Goal: Entertainment & Leisure: Consume media (video, audio)

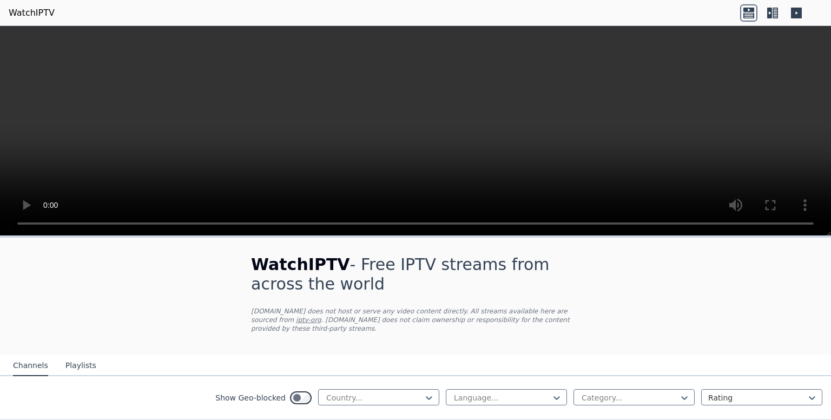
scroll to position [67, 0]
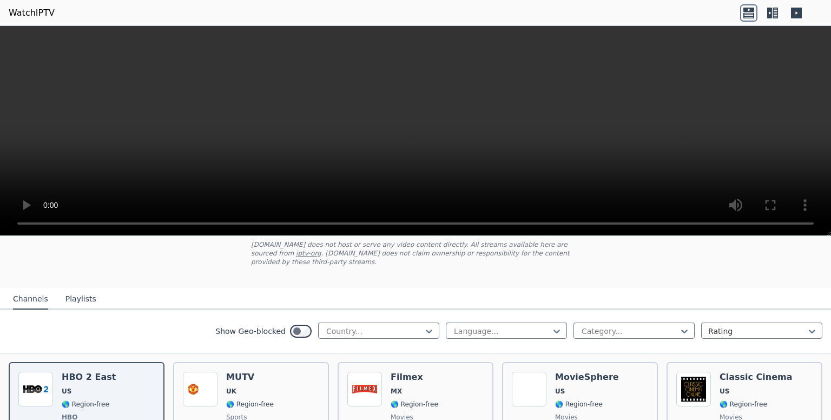
drag, startPoint x: 0, startPoint y: 0, endPoint x: 525, endPoint y: 33, distance: 525.8
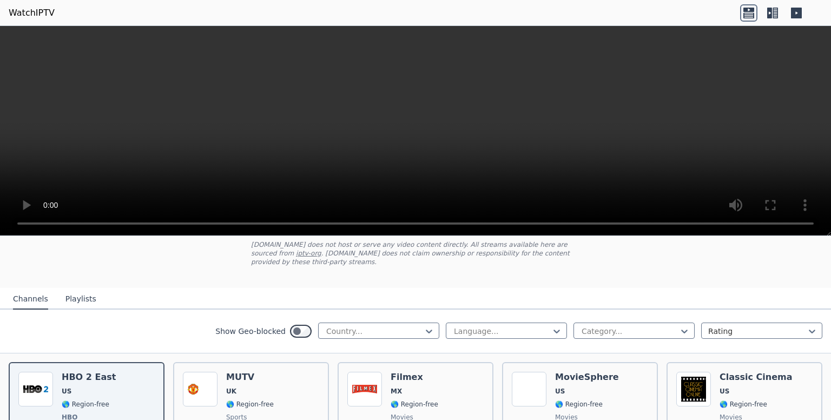
select select "****"
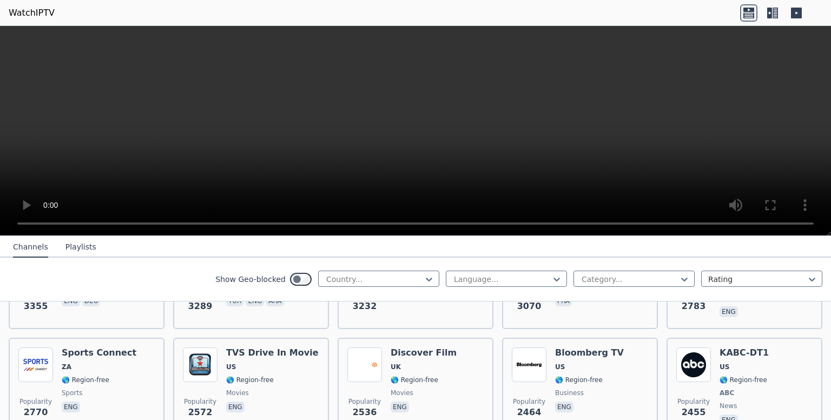
scroll to position [412, 0]
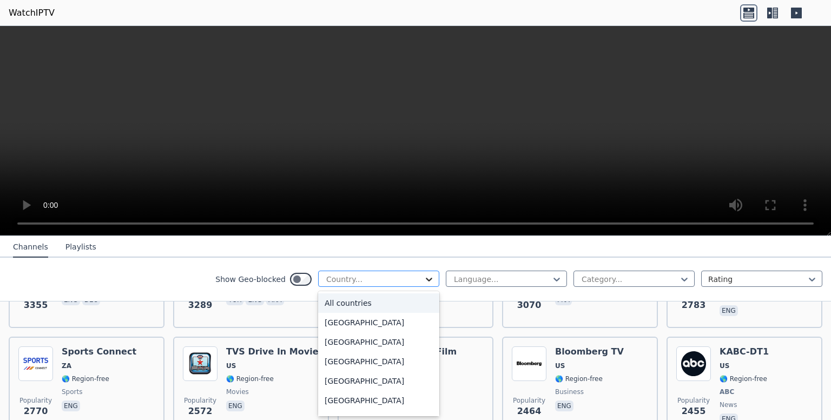
click at [424, 276] on icon at bounding box center [429, 279] width 11 height 11
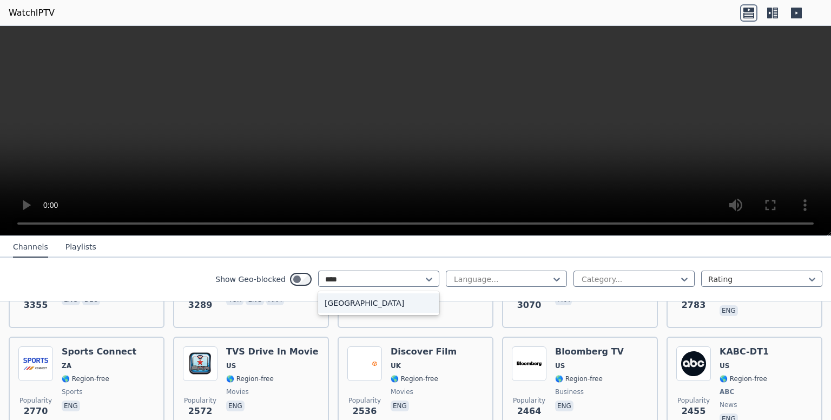
type input "*****"
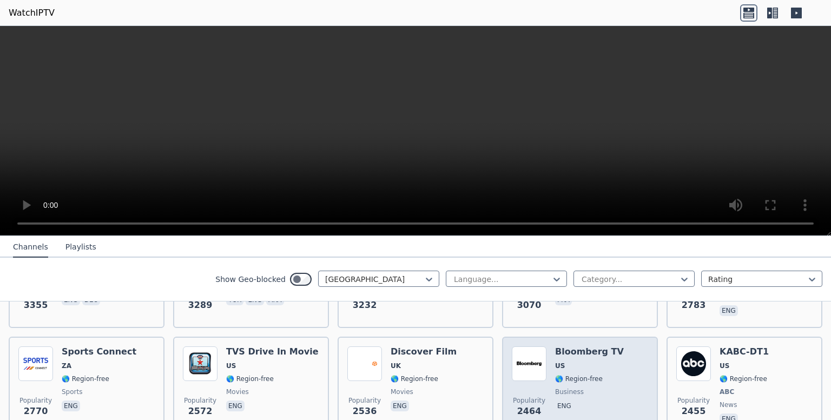
scroll to position [0, 0]
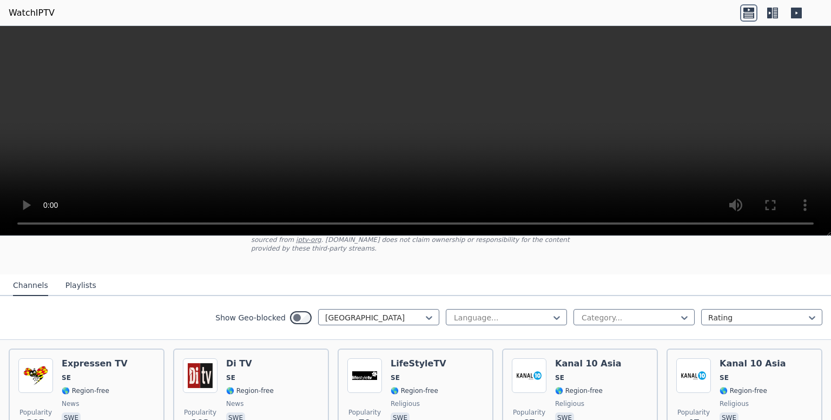
scroll to position [78, 0]
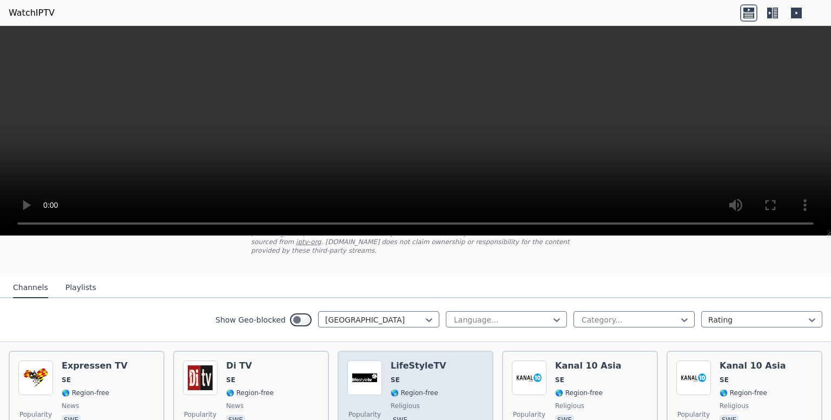
click at [407, 388] on span "🌎 Region-free" at bounding box center [415, 392] width 48 height 9
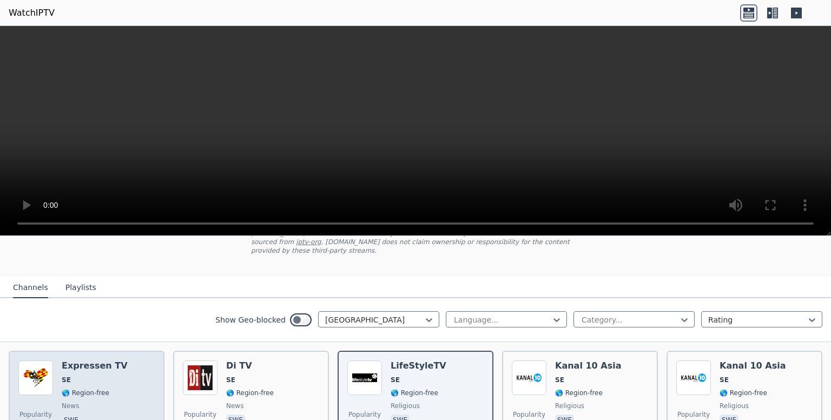
click at [41, 372] on img at bounding box center [35, 377] width 35 height 35
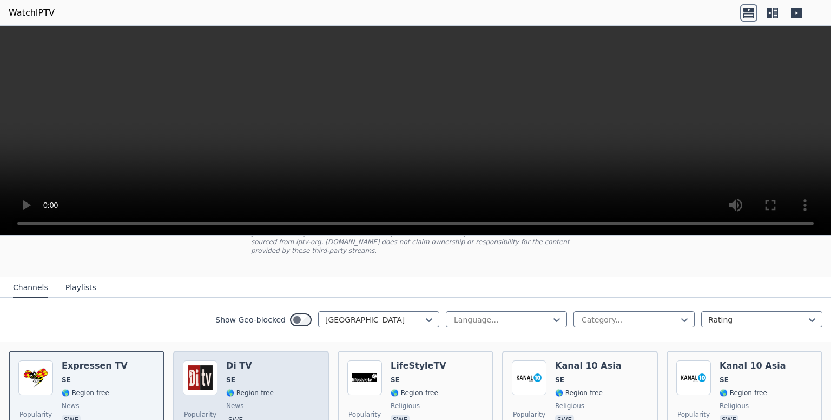
click at [264, 364] on div "Di TV SE 🌎 Region-free news swe" at bounding box center [250, 399] width 48 height 78
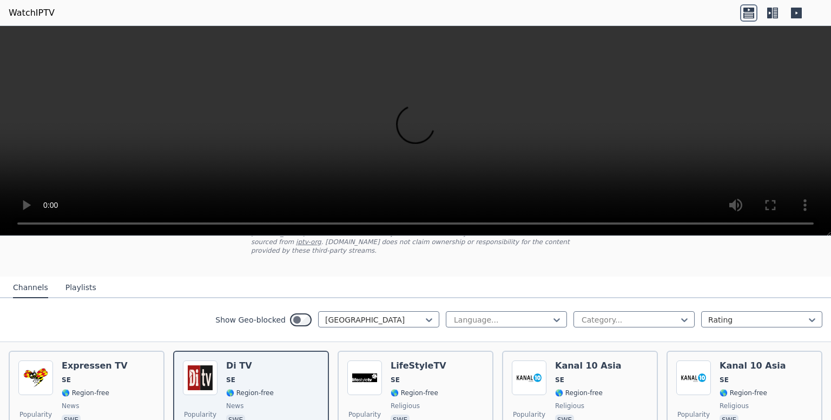
scroll to position [0, 0]
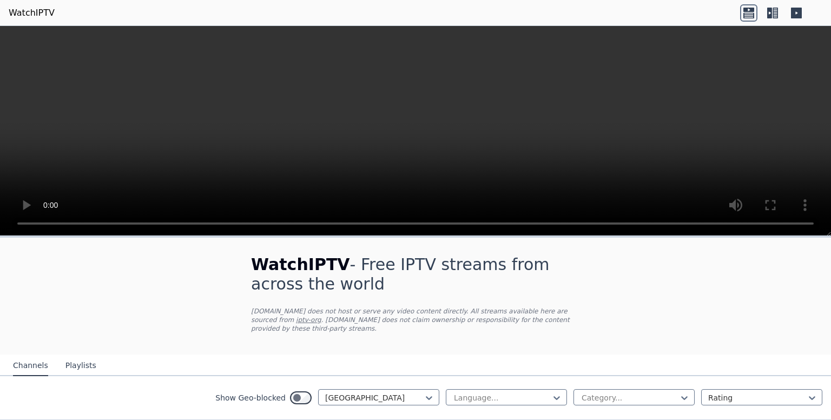
click at [698, 91] on video at bounding box center [415, 131] width 831 height 210
click at [328, 392] on div at bounding box center [374, 397] width 98 height 11
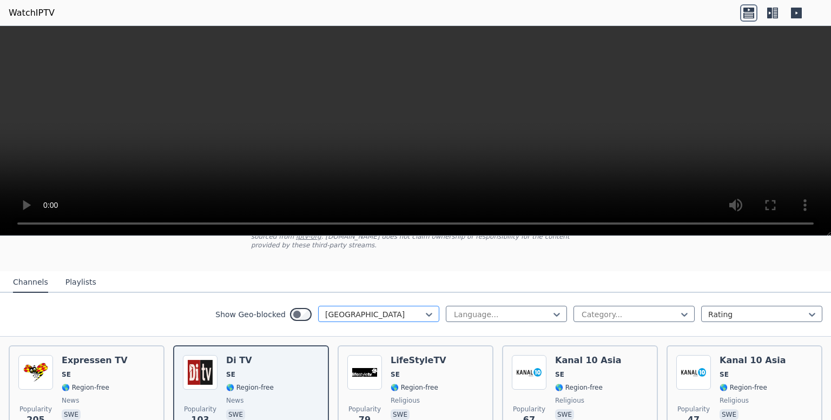
scroll to position [58, 0]
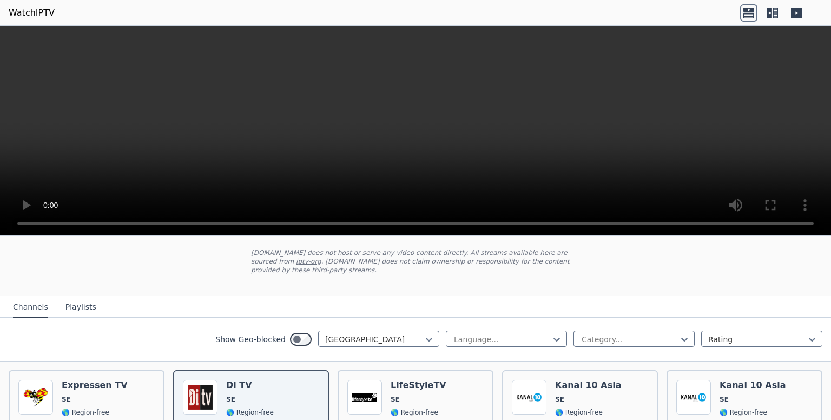
click at [361, 340] on div "Show Geo-blocked Sweden Language... Category... Rating" at bounding box center [415, 340] width 831 height 44
click at [366, 334] on div at bounding box center [374, 339] width 98 height 11
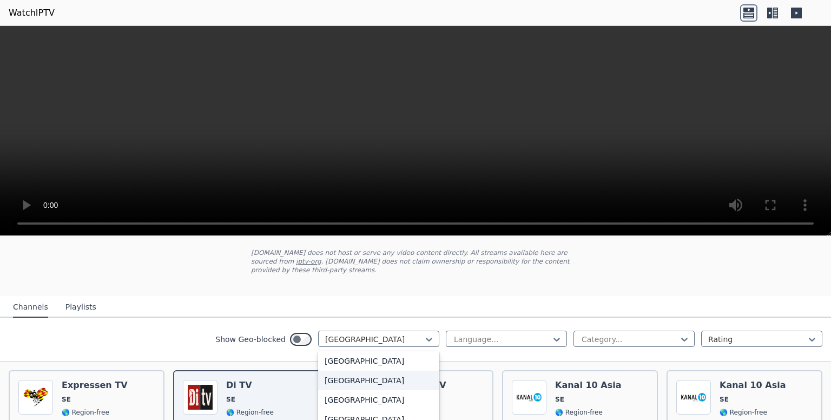
click at [354, 371] on div "[GEOGRAPHIC_DATA]" at bounding box center [378, 380] width 121 height 19
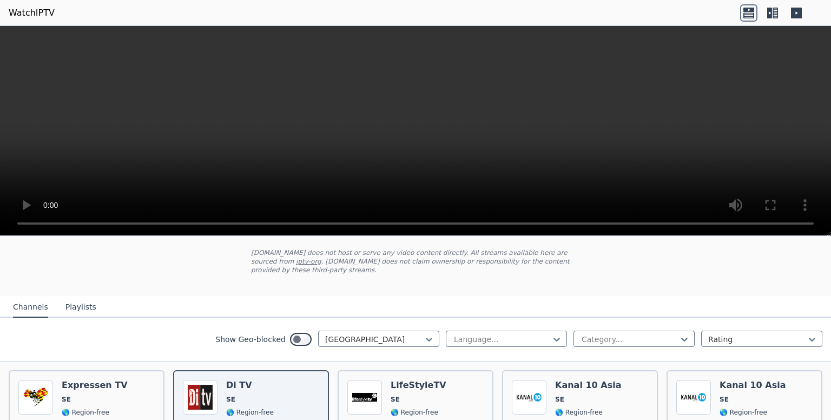
scroll to position [0, 0]
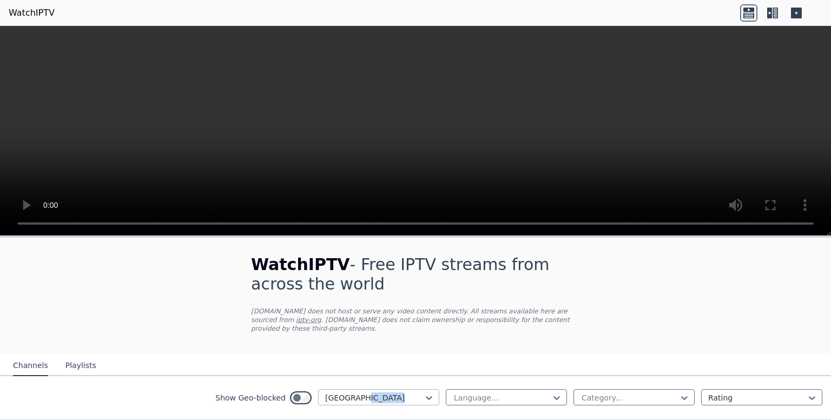
drag, startPoint x: 351, startPoint y: 396, endPoint x: 357, endPoint y: 388, distance: 10.0
click at [357, 389] on div "Show Geo-blocked [GEOGRAPHIC_DATA]" at bounding box center [327, 397] width 224 height 17
click at [357, 392] on div at bounding box center [374, 397] width 98 height 11
click at [767, 18] on icon at bounding box center [772, 12] width 17 height 17
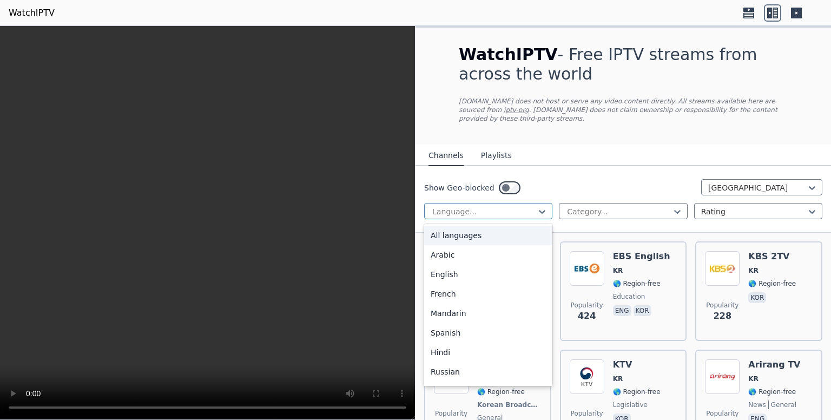
click at [437, 206] on div at bounding box center [483, 211] width 105 height 11
click at [735, 182] on div at bounding box center [757, 187] width 98 height 11
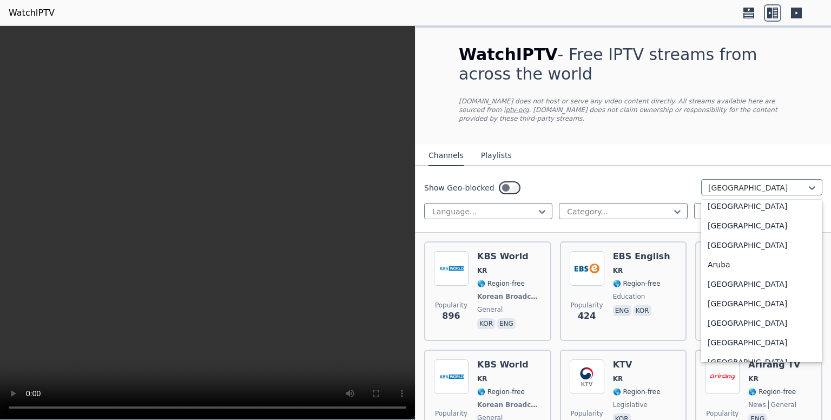
scroll to position [0, 0]
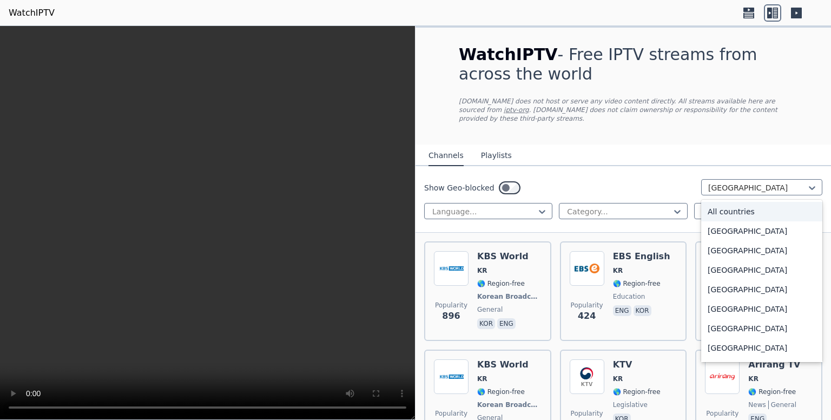
click at [734, 202] on div "All countries" at bounding box center [761, 211] width 121 height 19
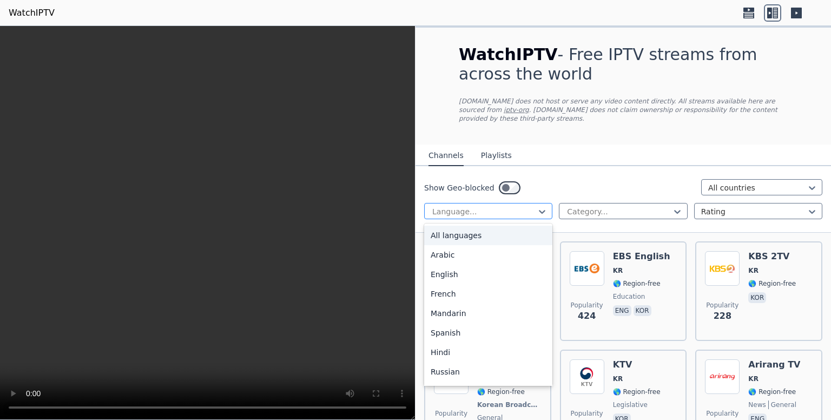
click at [459, 206] on div at bounding box center [483, 211] width 105 height 11
click at [458, 267] on div "English" at bounding box center [488, 274] width 128 height 19
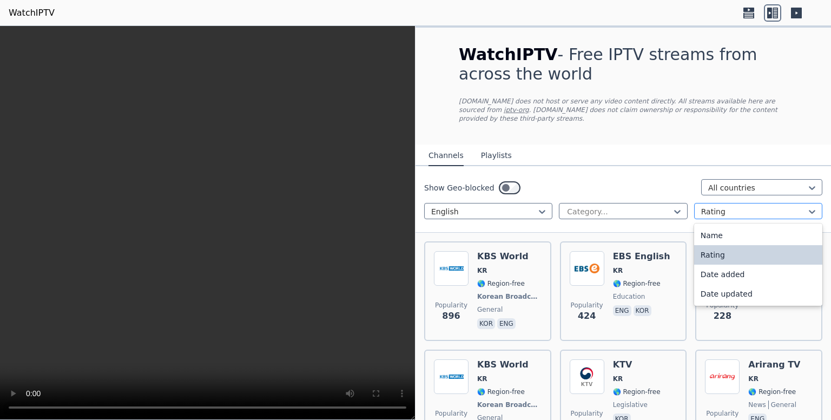
click at [751, 207] on div "Rating" at bounding box center [758, 211] width 128 height 16
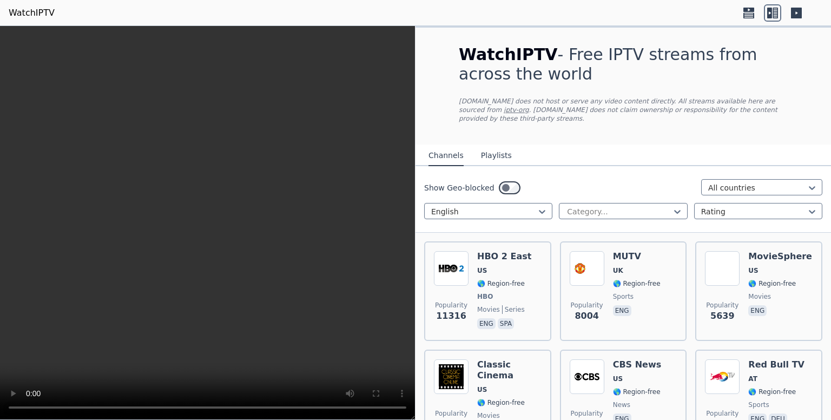
click at [606, 69] on h1 "WatchIPTV - Free IPTV streams from across the world" at bounding box center [623, 64] width 329 height 39
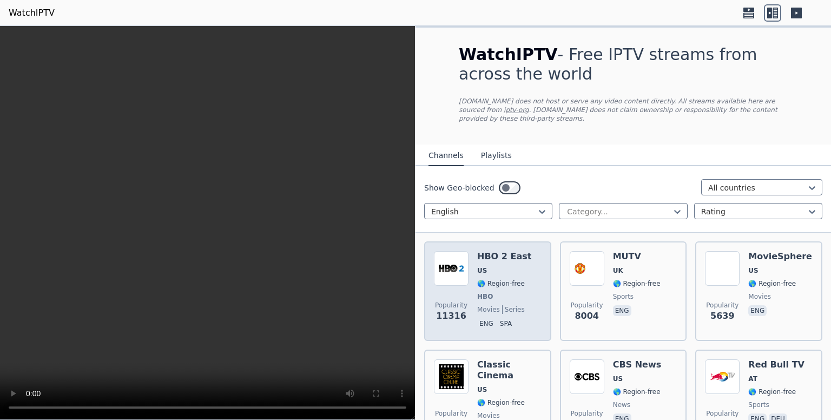
click at [459, 241] on div "Popularity 11316 HBO 2 East US 🌎 Region-free HBO movies series eng spa" at bounding box center [487, 291] width 127 height 100
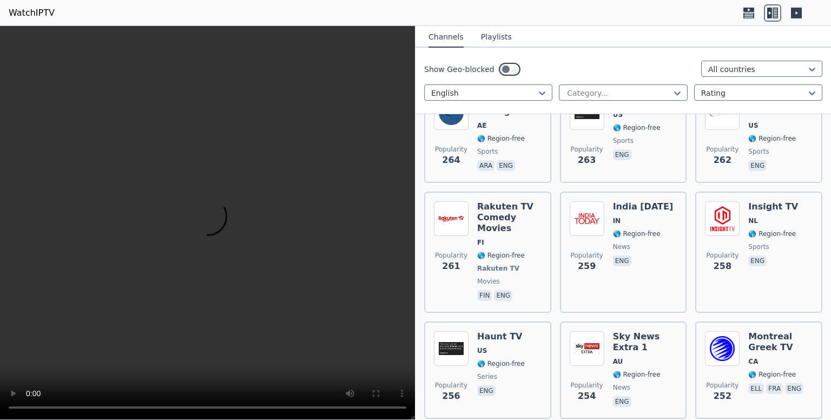
scroll to position [6282, 0]
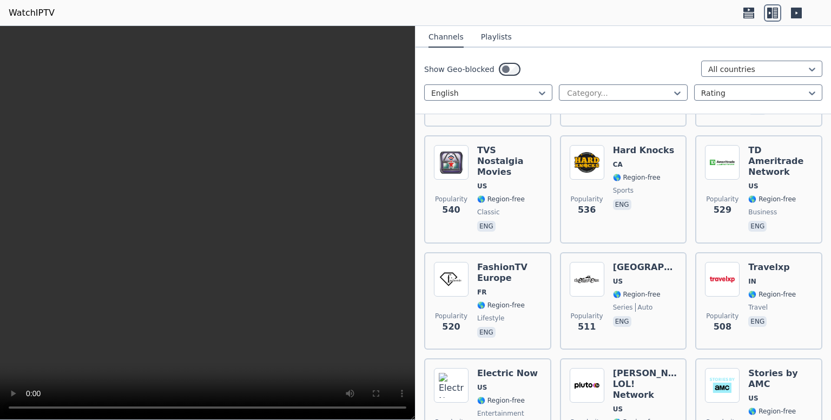
scroll to position [3825, 0]
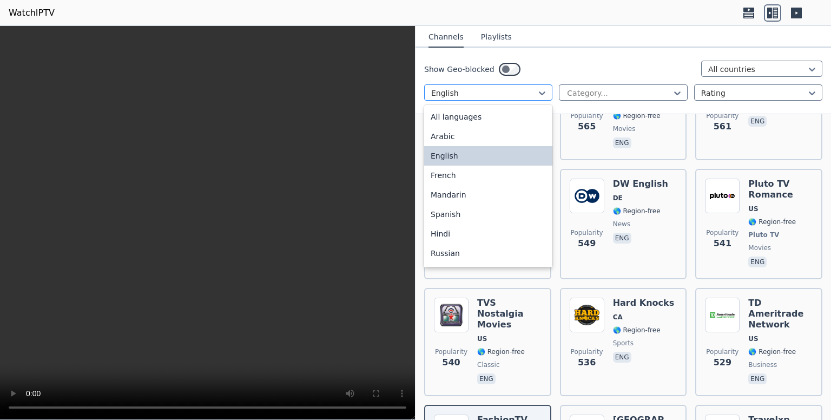
click at [475, 90] on div at bounding box center [483, 93] width 105 height 11
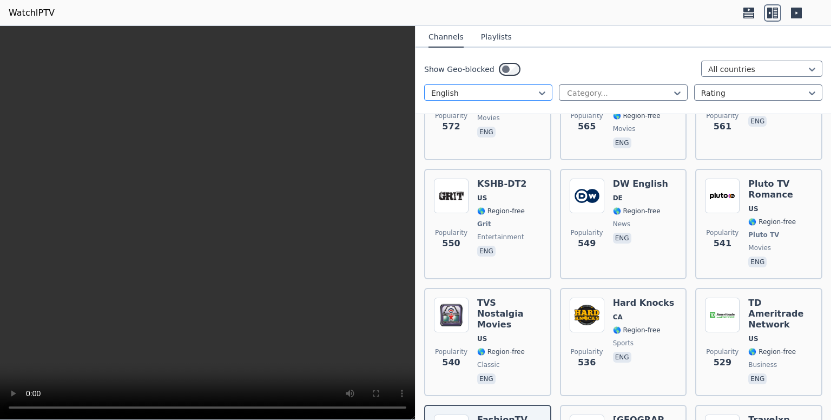
click at [475, 90] on div at bounding box center [483, 93] width 105 height 11
drag, startPoint x: 490, startPoint y: 48, endPoint x: 494, endPoint y: 37, distance: 11.0
click at [494, 37] on div "Channels Playlists Show Geo-blocked All countries English Category... Rating" at bounding box center [622, 70] width 415 height 88
click at [494, 37] on button "Playlists" at bounding box center [496, 37] width 31 height 21
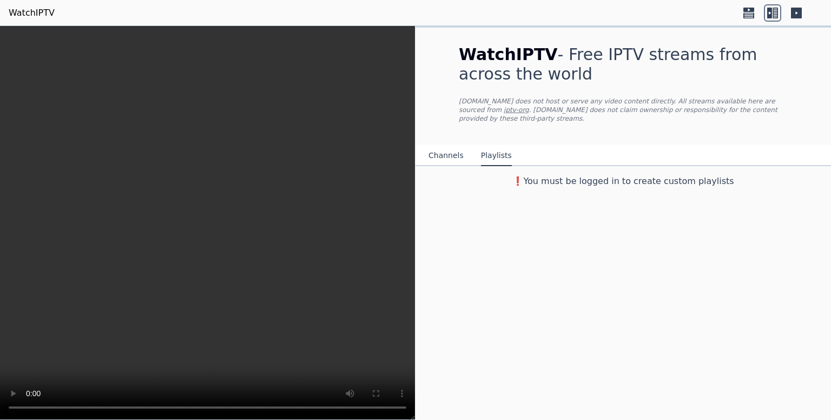
click at [573, 175] on h3 "❗️You must be logged in to create custom playlists" at bounding box center [623, 181] width 364 height 13
click at [464, 153] on div "Channels Playlists" at bounding box center [470, 156] width 101 height 21
